Goal: Find specific page/section: Find specific page/section

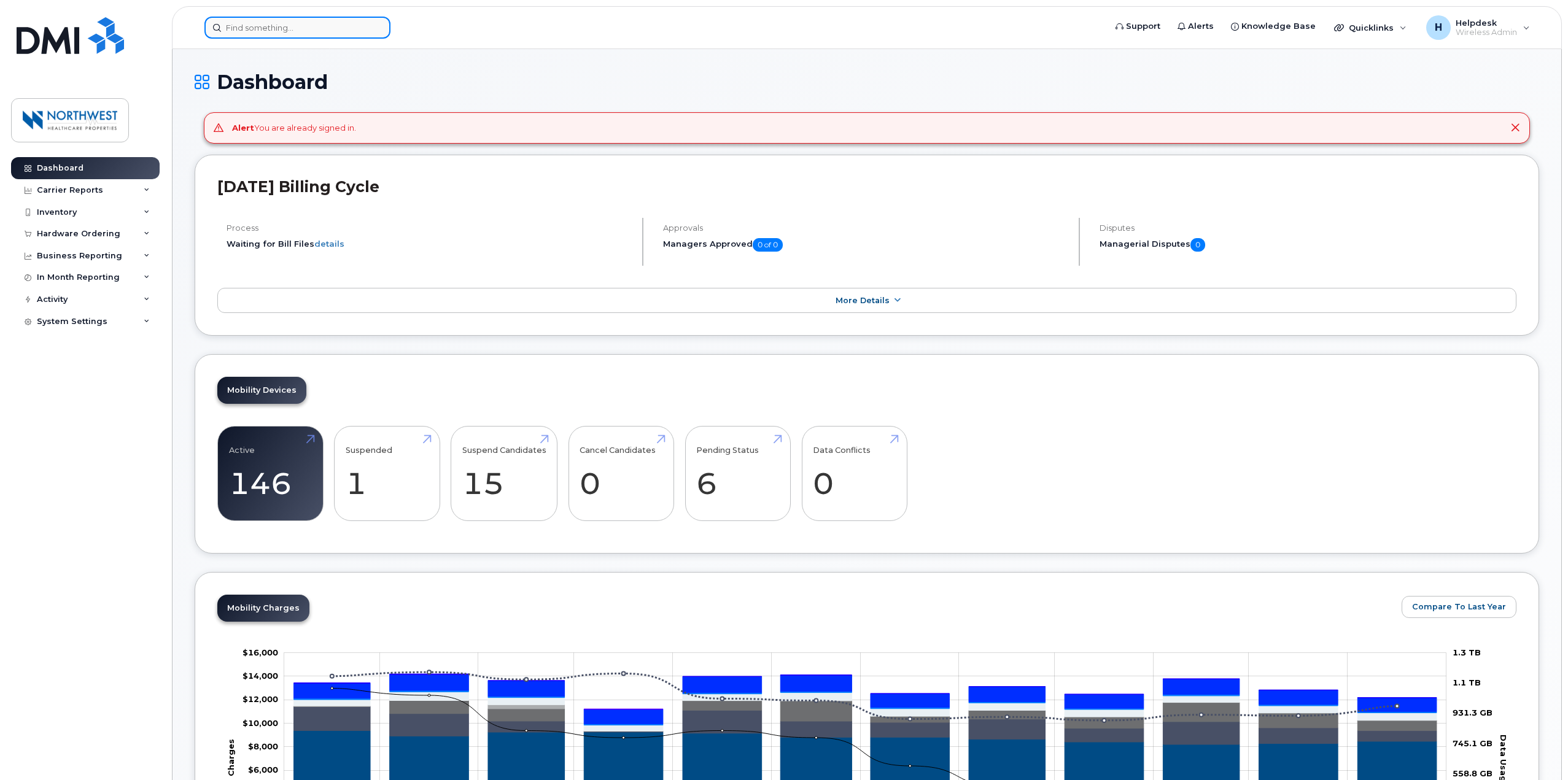
click at [290, 29] on input at bounding box center [297, 27] width 186 height 22
click at [289, 29] on input at bounding box center [297, 27] width 186 height 22
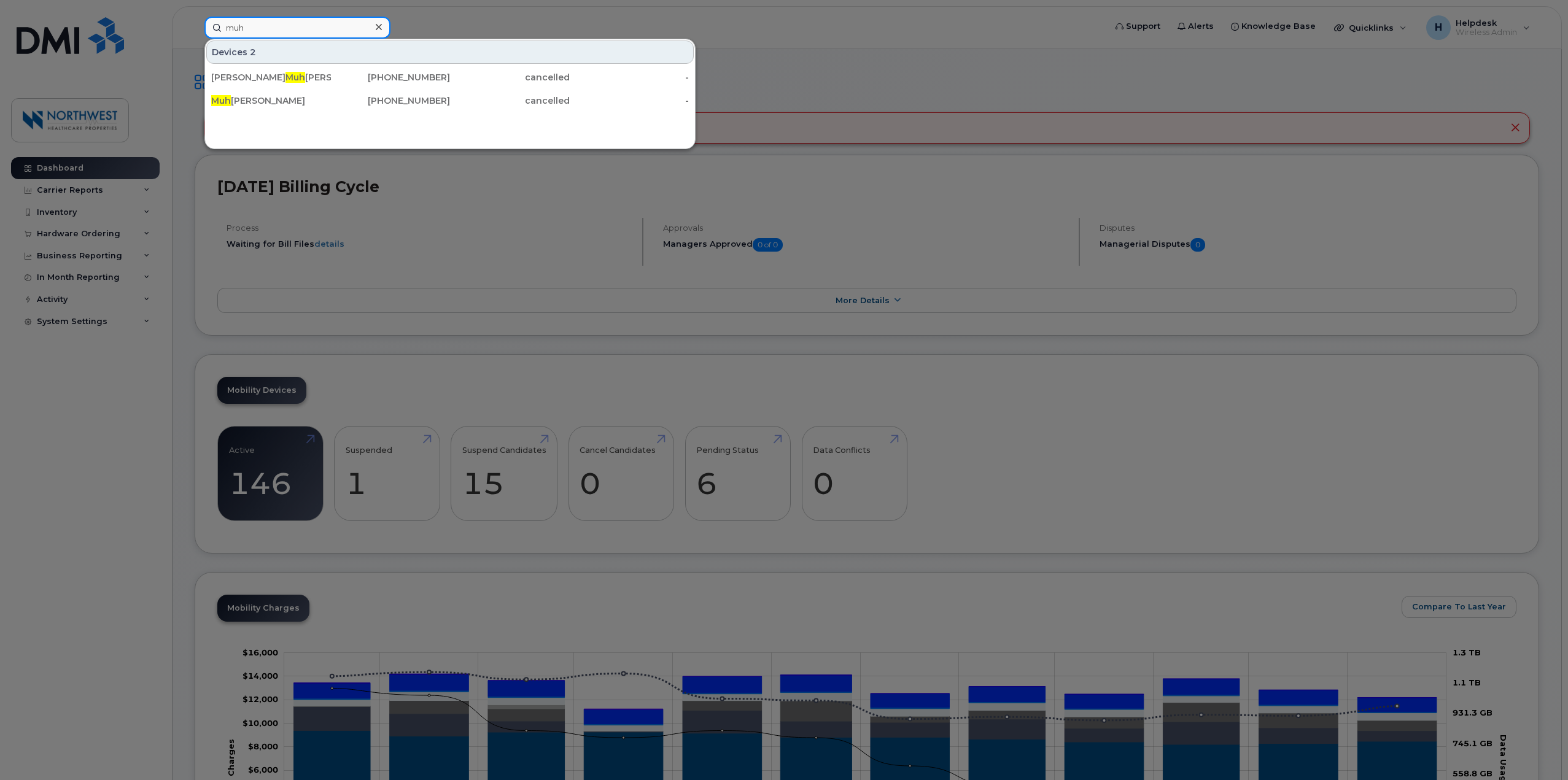
click at [236, 27] on input "muh" at bounding box center [297, 27] width 186 height 22
click at [269, 27] on input "muh" at bounding box center [297, 27] width 186 height 22
drag, startPoint x: 269, startPoint y: 27, endPoint x: 222, endPoint y: 27, distance: 47.0
click at [222, 27] on input "muh" at bounding box center [297, 27] width 186 height 22
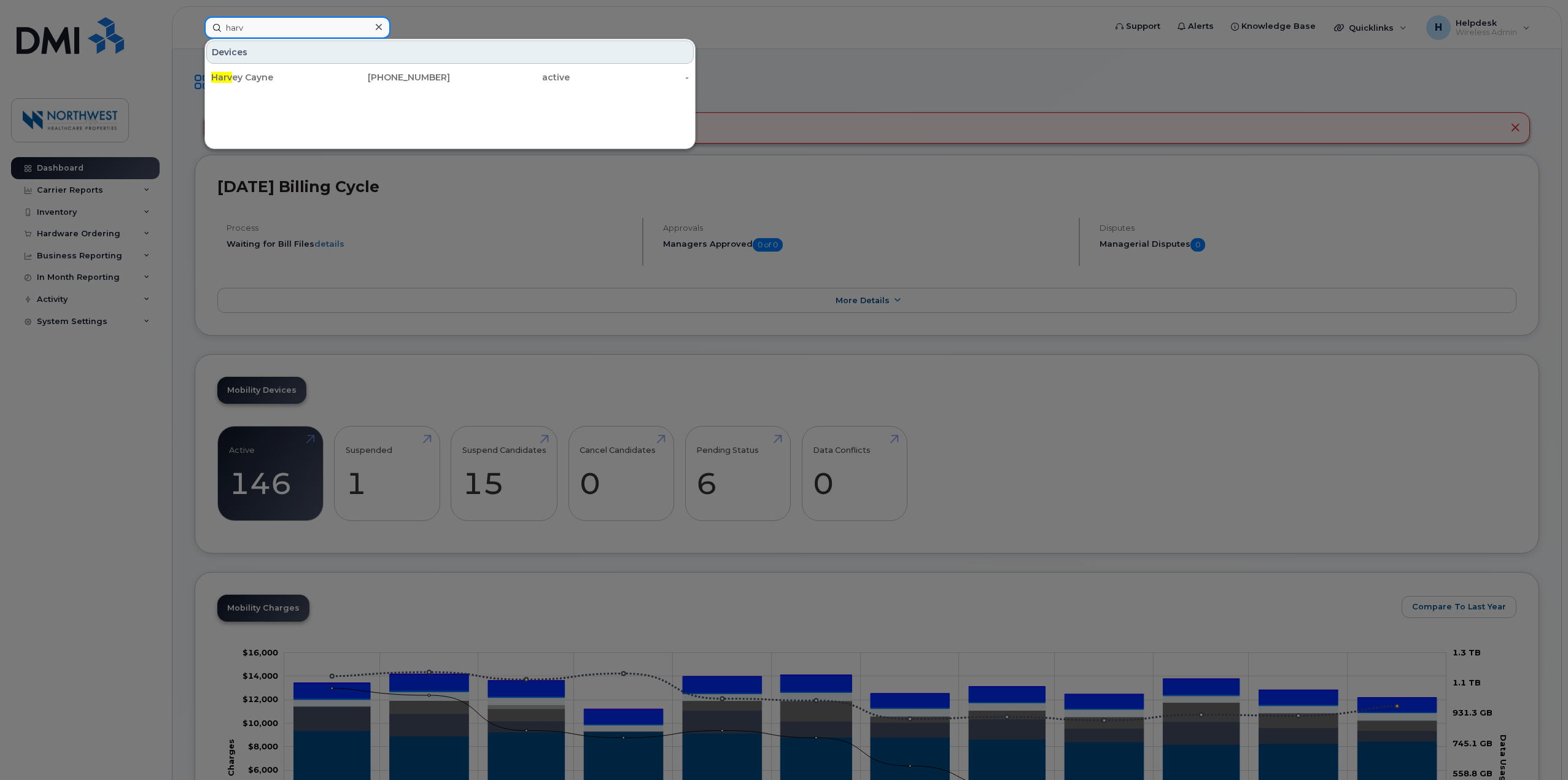
type input "harv"
click at [80, 149] on div at bounding box center [784, 390] width 1568 height 780
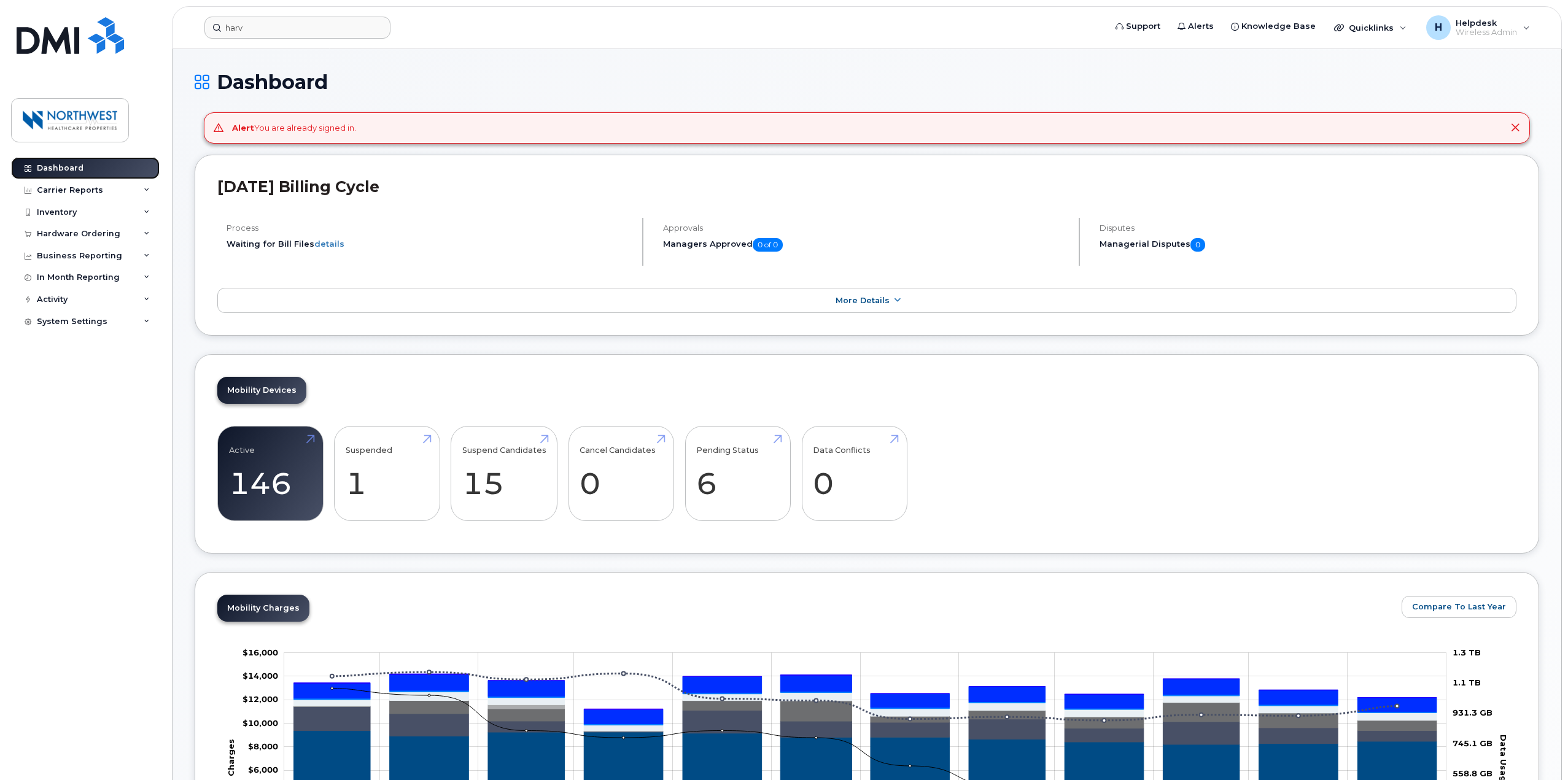
click at [81, 157] on link "Dashboard" at bounding box center [86, 168] width 149 height 22
